Goal: Find specific page/section

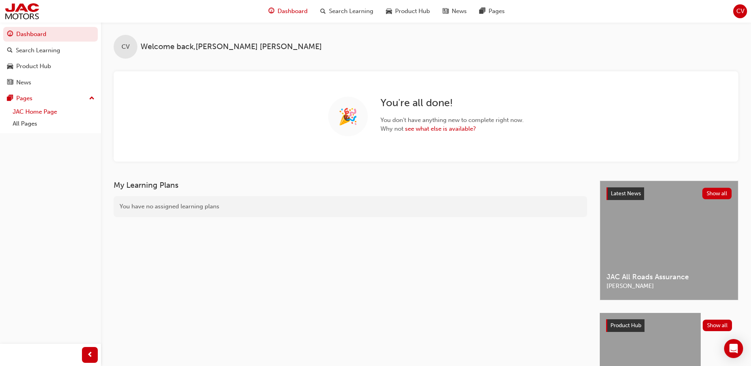
click at [32, 113] on link "JAC Home Page" at bounding box center [54, 112] width 88 height 12
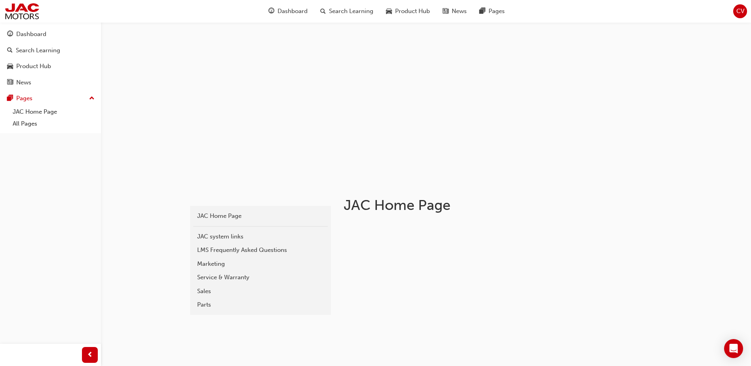
click at [194, 302] on link "Parts" at bounding box center [260, 305] width 135 height 14
